Goal: Information Seeking & Learning: Learn about a topic

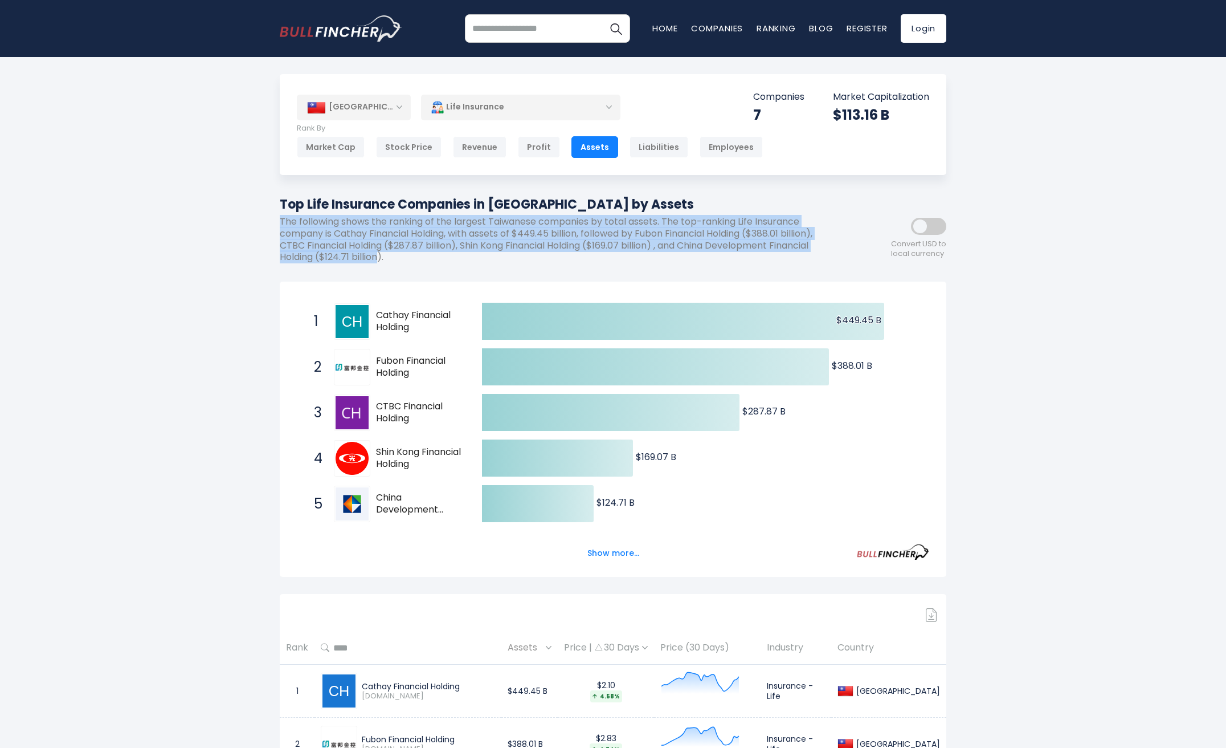
drag, startPoint x: 361, startPoint y: 247, endPoint x: 273, endPoint y: 221, distance: 91.7
click at [275, 221] on div "[GEOGRAPHIC_DATA] Entire World 30,364 [GEOGRAPHIC_DATA] United States 3,960" at bounding box center [613, 556] width 684 height 965
click at [267, 219] on div "[GEOGRAPHIC_DATA] Entire World 30,364 [GEOGRAPHIC_DATA] 3,960" at bounding box center [613, 585] width 1226 height 1022
drag, startPoint x: 267, startPoint y: 219, endPoint x: 403, endPoint y: 260, distance: 142.2
click at [403, 260] on div "[GEOGRAPHIC_DATA] Entire World 30,364 [GEOGRAPHIC_DATA] 3,960" at bounding box center [613, 585] width 1226 height 1022
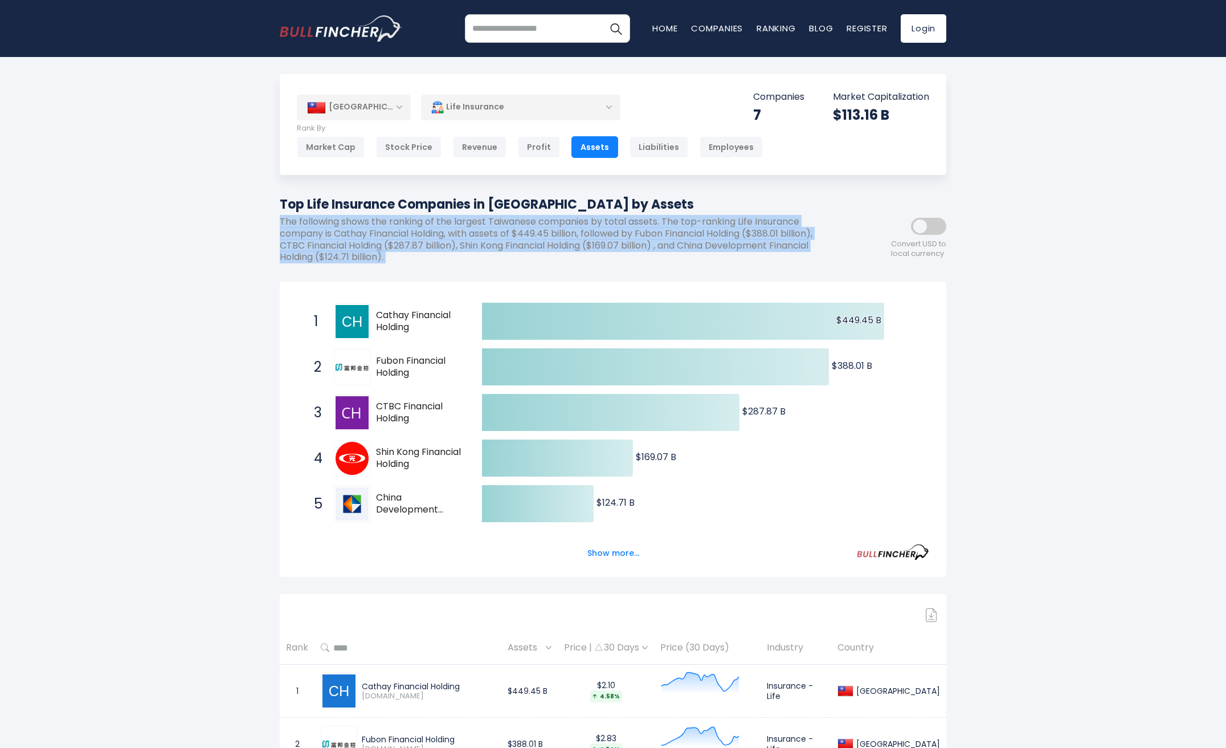
click at [404, 260] on p "The following shows the ranking of the largest Taiwanese companies by total ass…" at bounding box center [562, 239] width 564 height 47
drag, startPoint x: 404, startPoint y: 260, endPoint x: 274, endPoint y: 224, distance: 134.9
click at [276, 224] on div "[GEOGRAPHIC_DATA] Entire World 30,364 [GEOGRAPHIC_DATA] United States 3,960" at bounding box center [613, 556] width 684 height 965
click at [274, 224] on div "[GEOGRAPHIC_DATA] Entire World 30,364 [GEOGRAPHIC_DATA] United States 3,960" at bounding box center [613, 556] width 684 height 965
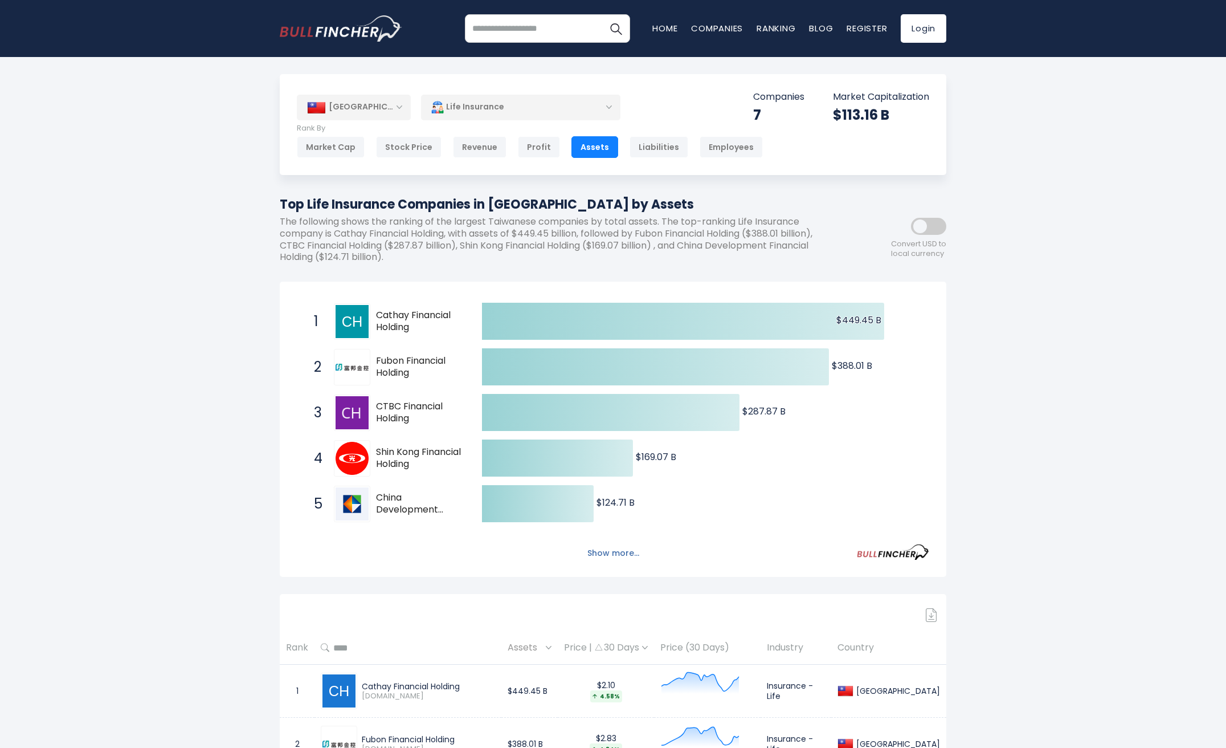
click at [628, 552] on button "Show more..." at bounding box center [614, 553] width 66 height 19
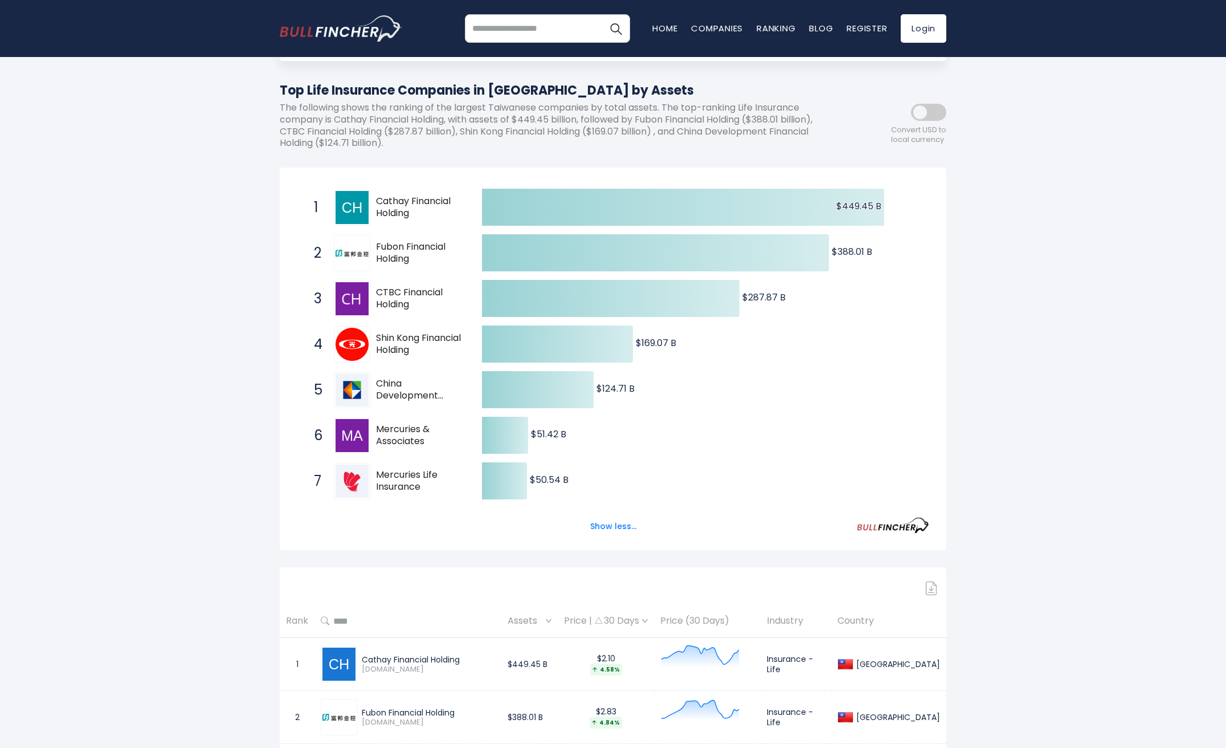
scroll to position [171, 0]
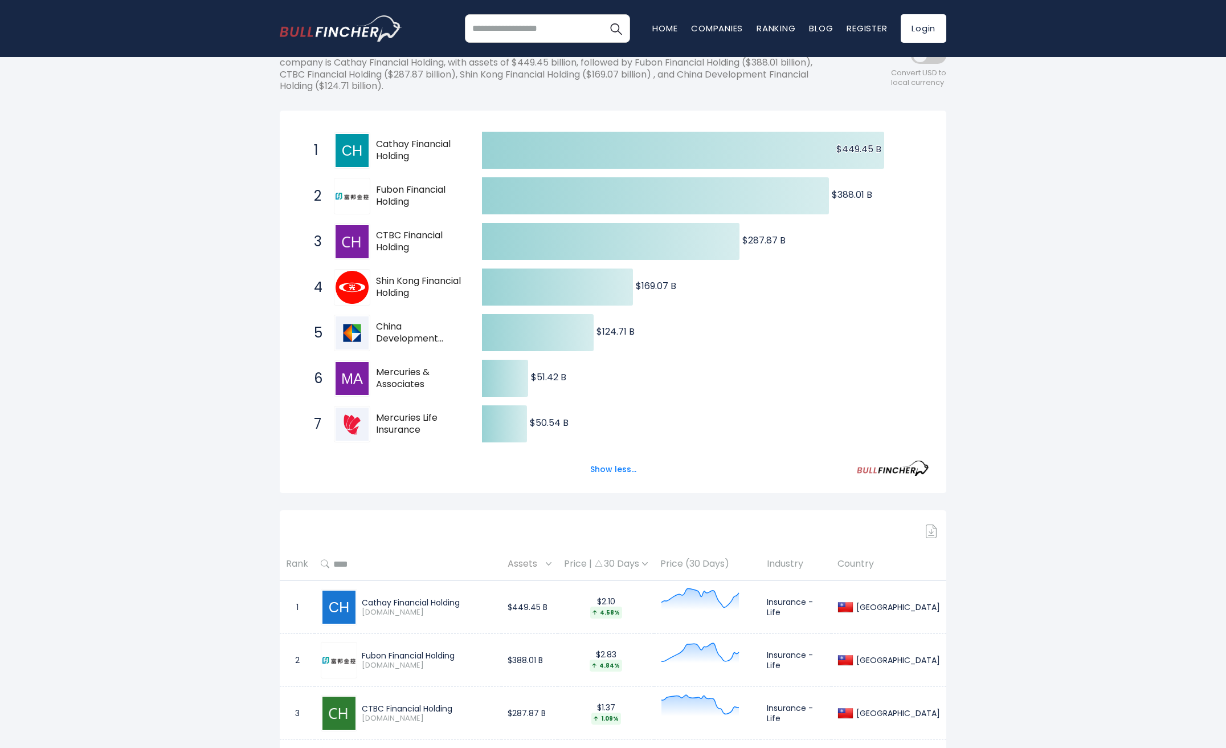
drag, startPoint x: 928, startPoint y: 69, endPoint x: 926, endPoint y: 60, distance: 9.4
click at [928, 68] on span "Convert USD to local currency" at bounding box center [918, 77] width 55 height 19
click at [926, 59] on span at bounding box center [928, 55] width 35 height 17
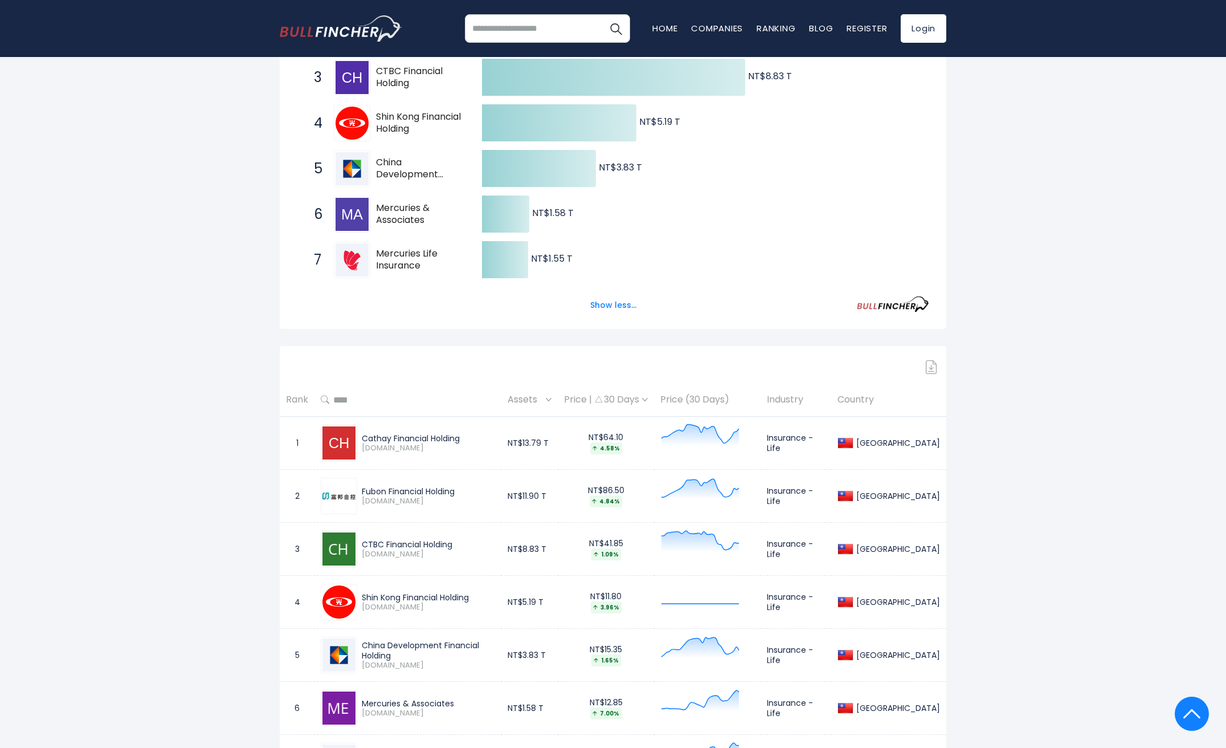
scroll to position [107, 0]
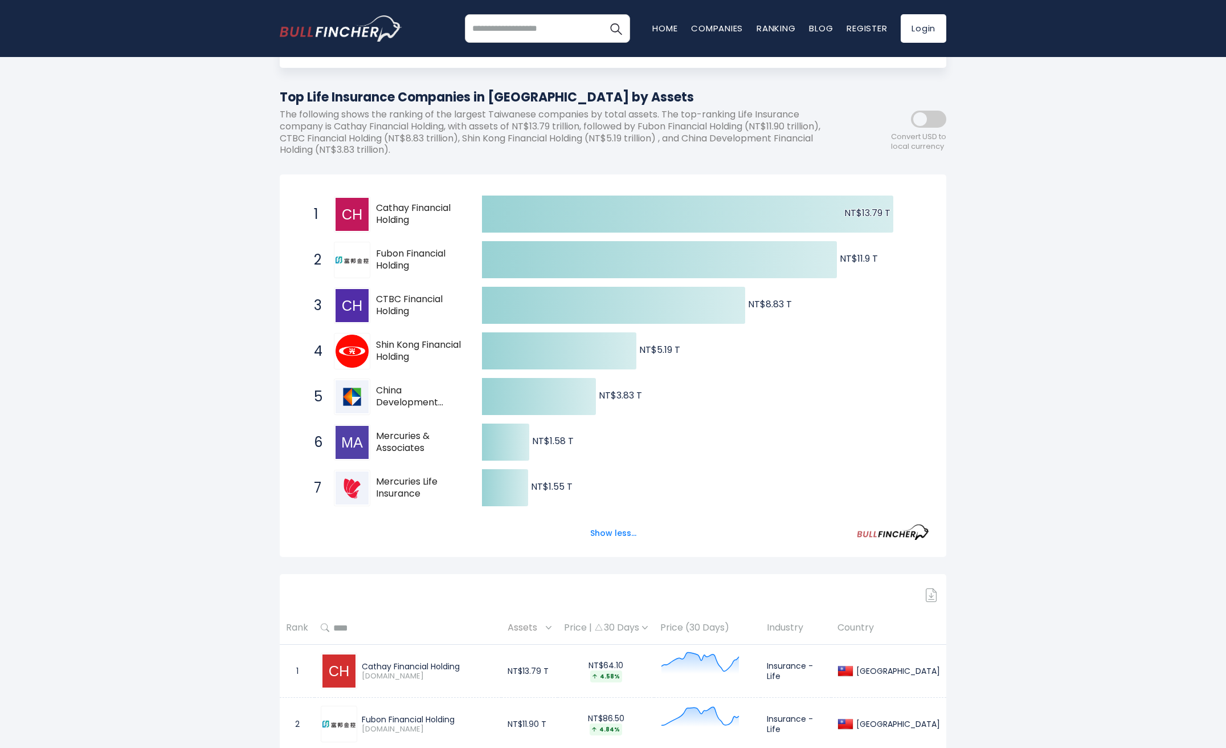
click at [918, 120] on span at bounding box center [928, 119] width 35 height 17
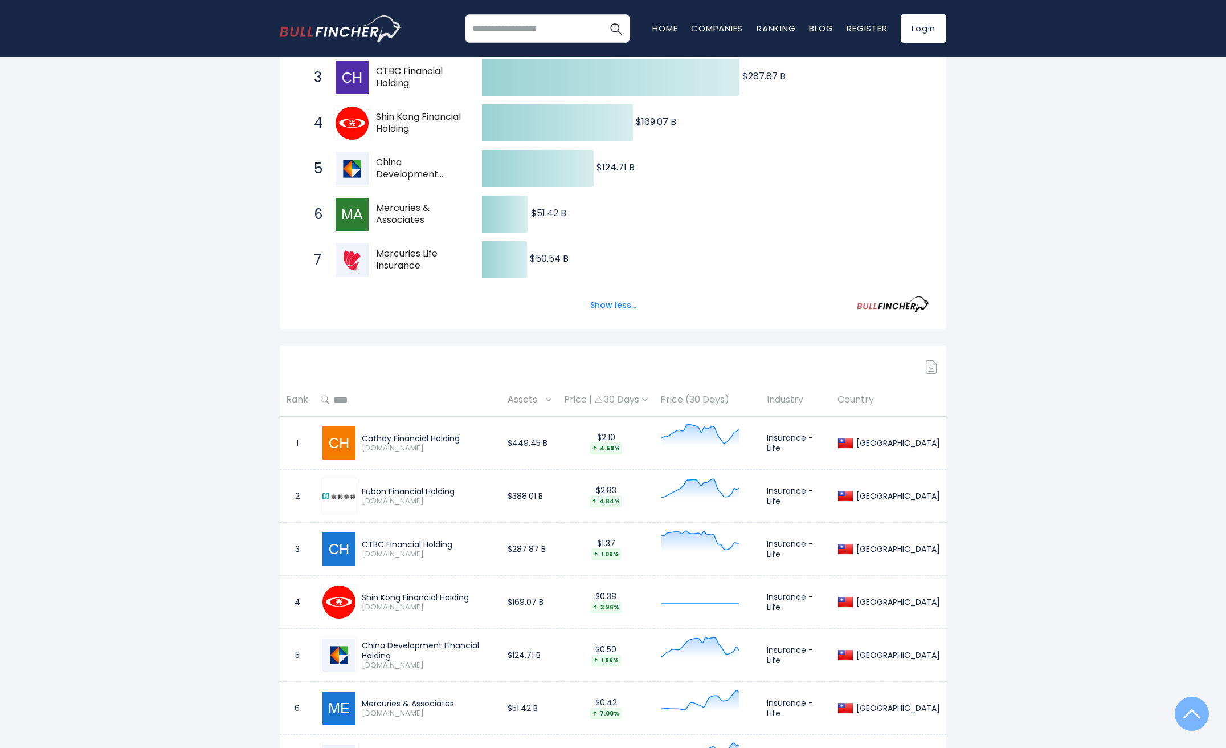
scroll to position [506, 0]
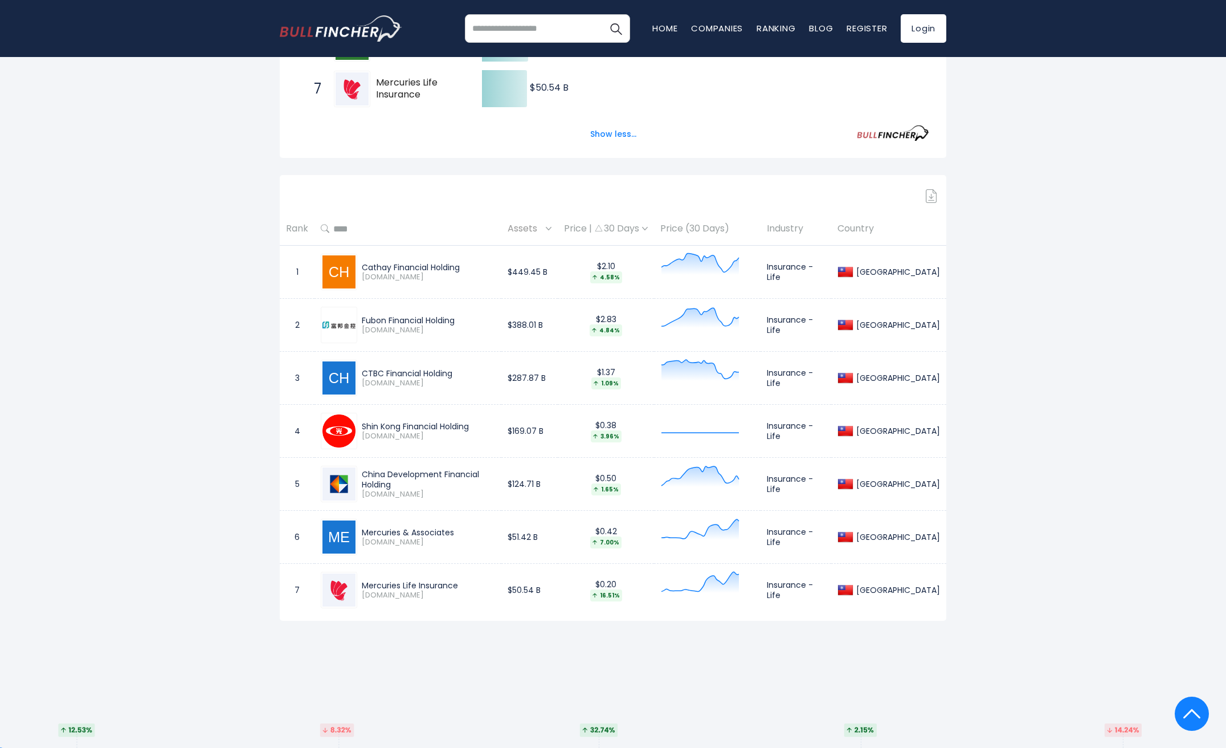
drag, startPoint x: 127, startPoint y: 272, endPoint x: 134, endPoint y: 203, distance: 68.7
click at [127, 272] on div "[GEOGRAPHIC_DATA] Entire World 30,364 [GEOGRAPHIC_DATA] 3,960" at bounding box center [613, 122] width 1226 height 1109
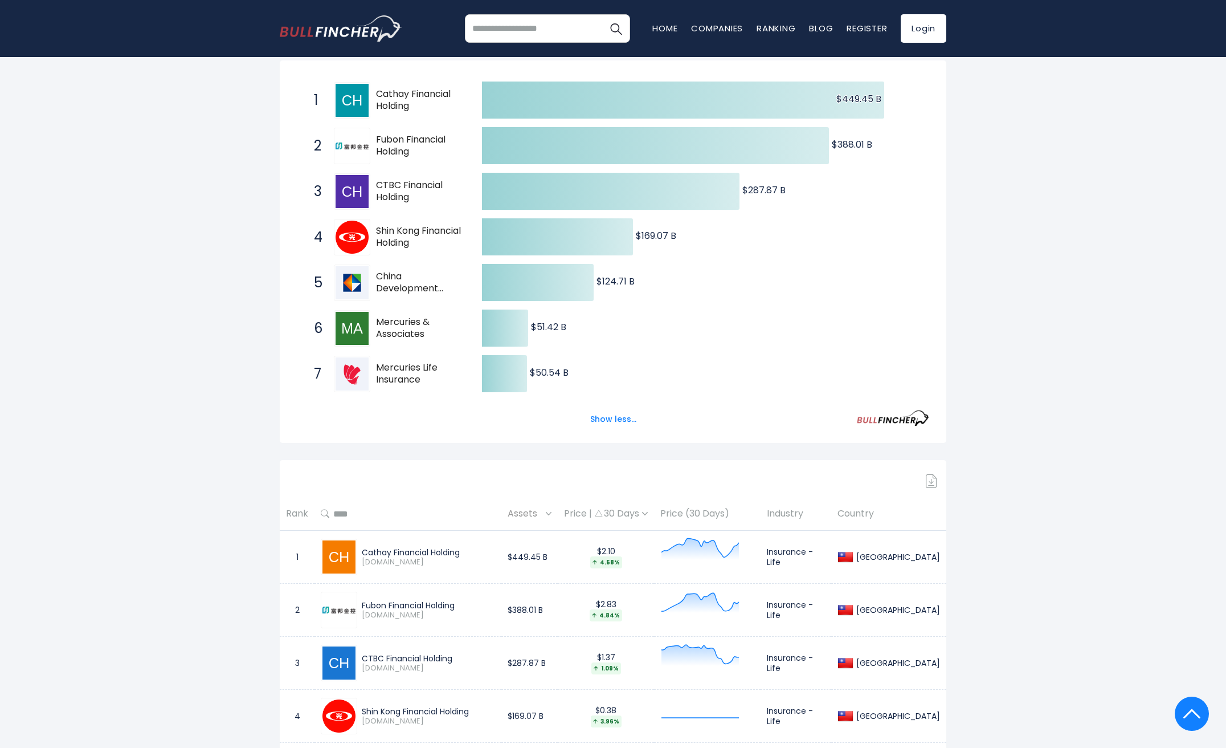
scroll to position [0, 0]
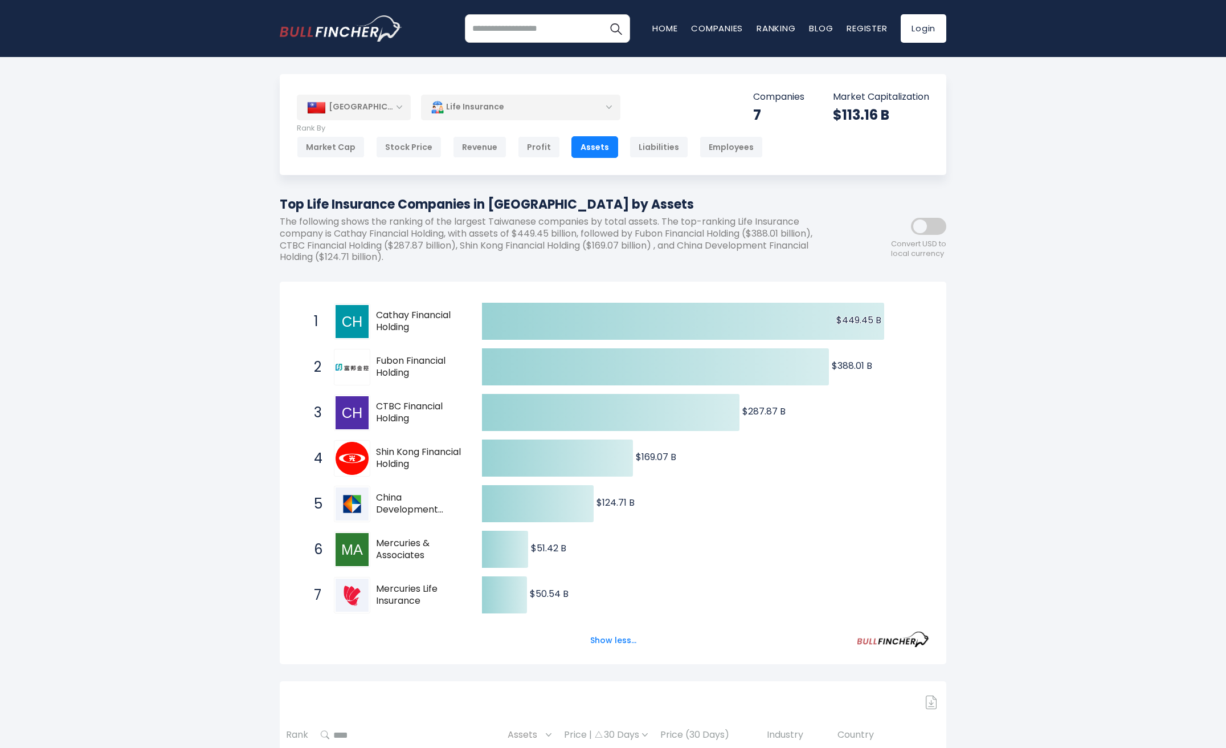
click at [912, 372] on icon "Created with Highcharts 12.1.2 $449.45 B ​ $449.45 B $388.01 B ​ $388.01 B $287…" at bounding box center [613, 458] width 632 height 319
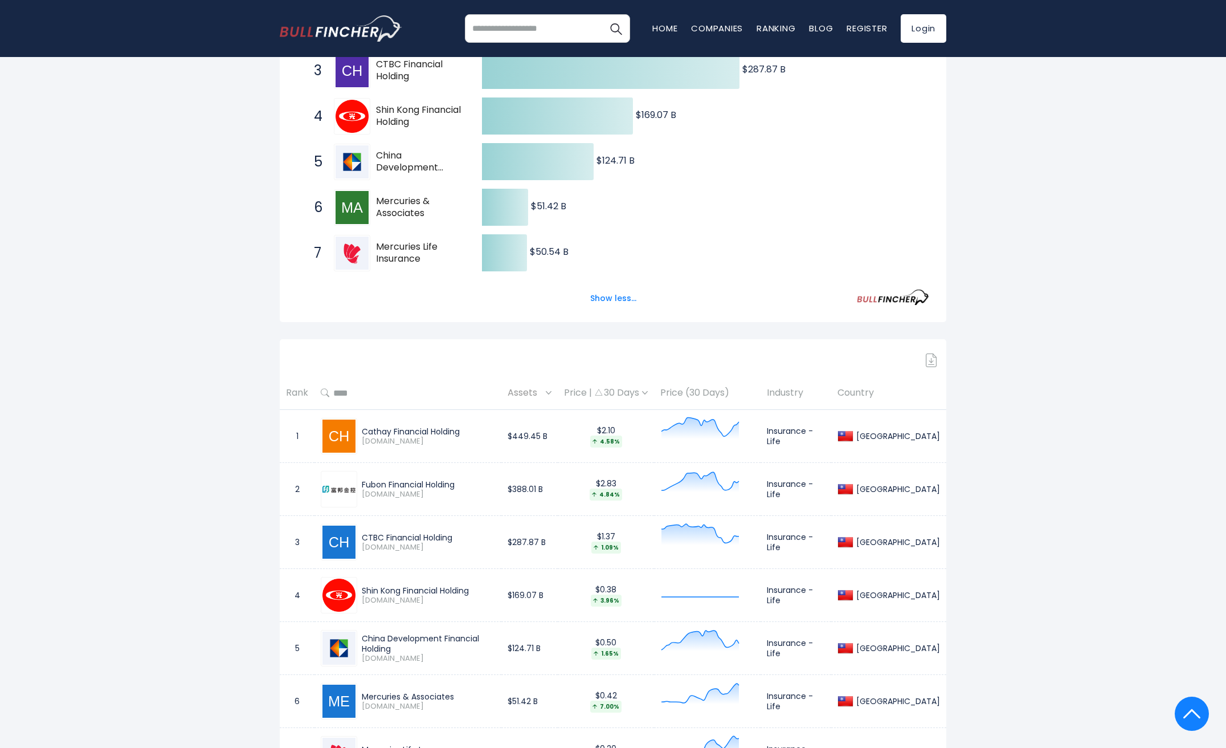
scroll to position [456, 0]
